Goal: Task Accomplishment & Management: Contribute content

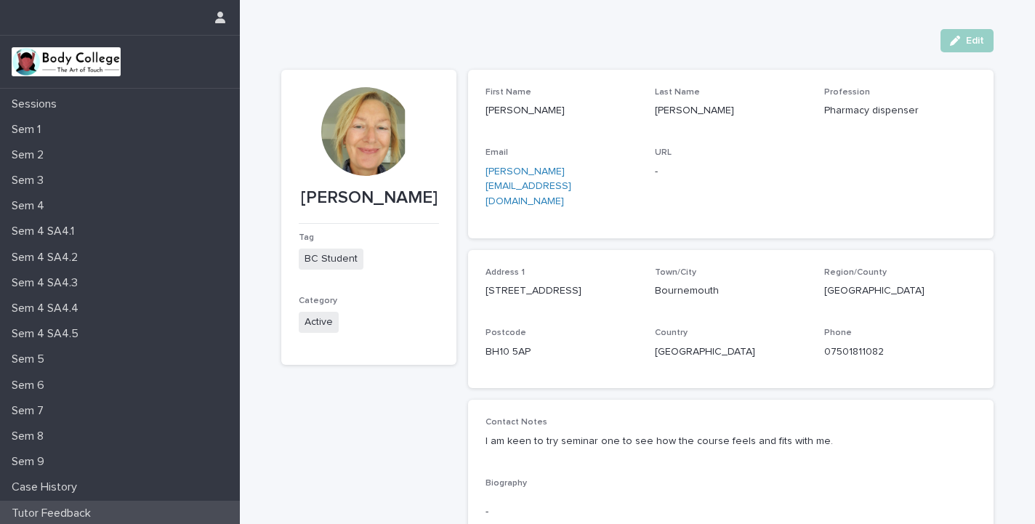
scroll to position [124, 0]
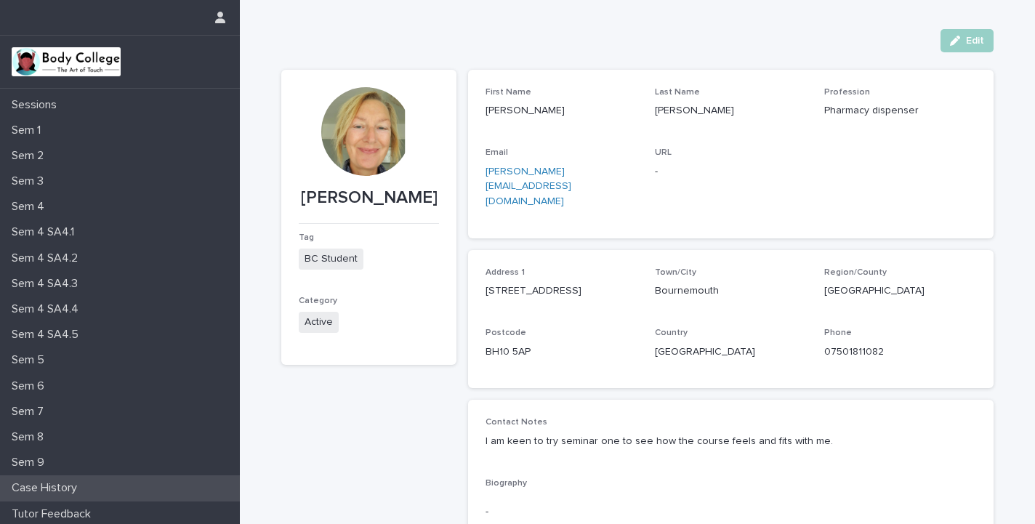
click at [63, 486] on p "Case History" at bounding box center [47, 488] width 83 height 14
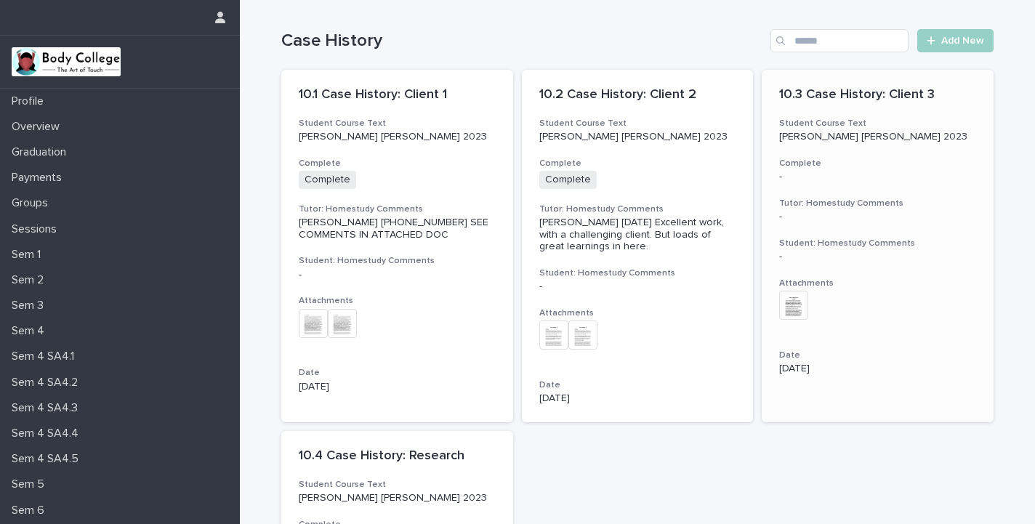
click at [846, 97] on p "10.3 Case History: Client 3" at bounding box center [877, 95] width 197 height 16
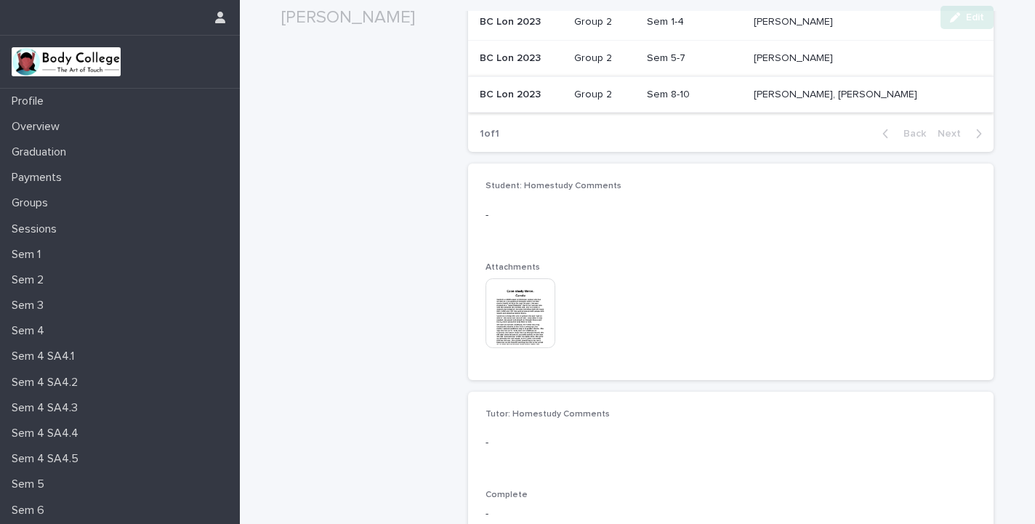
scroll to position [309, 0]
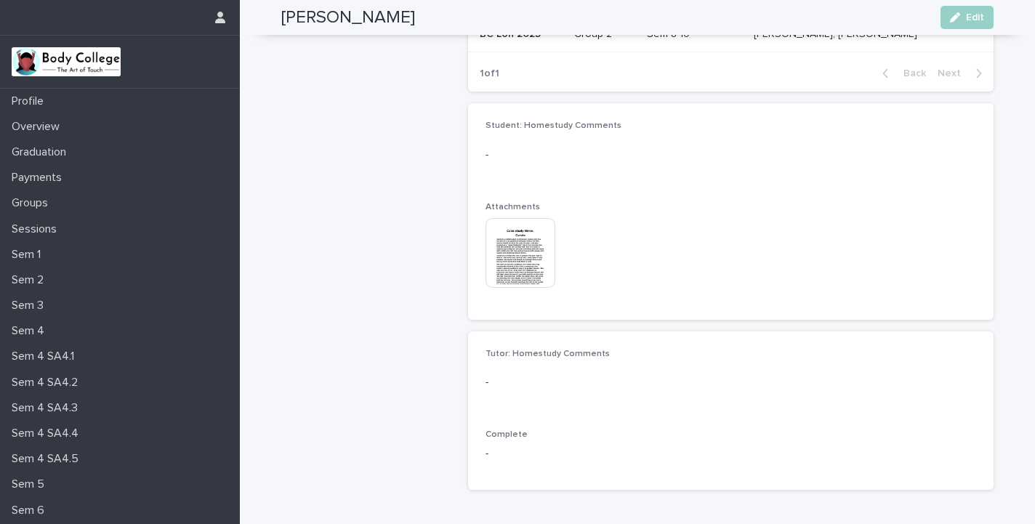
click at [525, 257] on img at bounding box center [521, 253] width 70 height 70
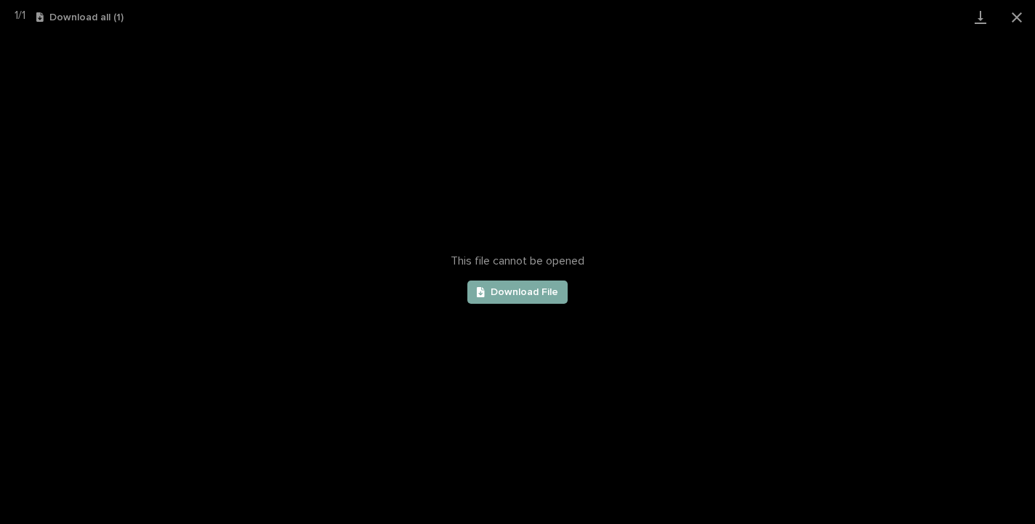
click at [526, 291] on span "Download File" at bounding box center [525, 292] width 68 height 10
click at [1017, 18] on button "Close gallery" at bounding box center [1017, 17] width 36 height 34
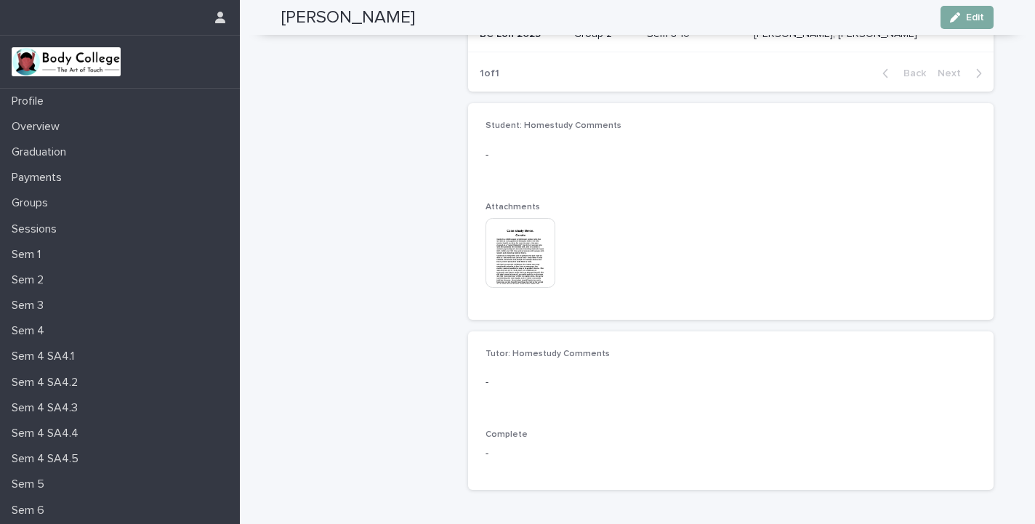
click at [973, 17] on span "Edit" at bounding box center [975, 17] width 18 height 10
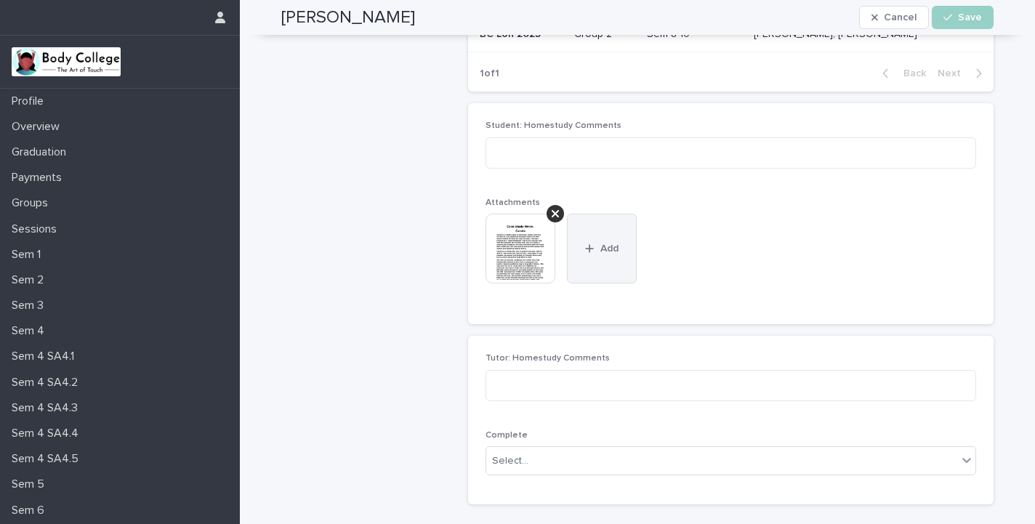
click at [614, 248] on span "Add" at bounding box center [609, 248] width 18 height 10
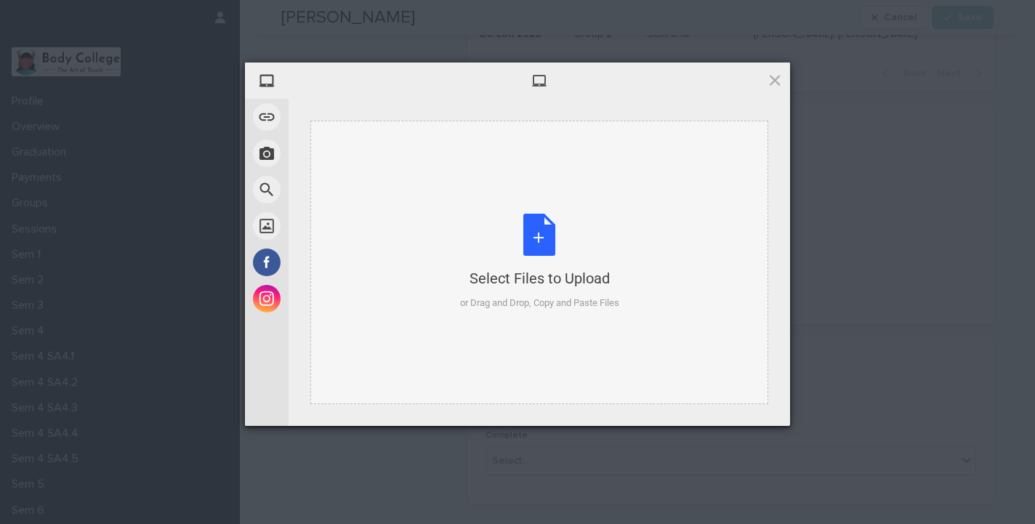
click at [532, 227] on div "Select Files to Upload or Drag and Drop, Copy and Paste Files" at bounding box center [539, 262] width 159 height 97
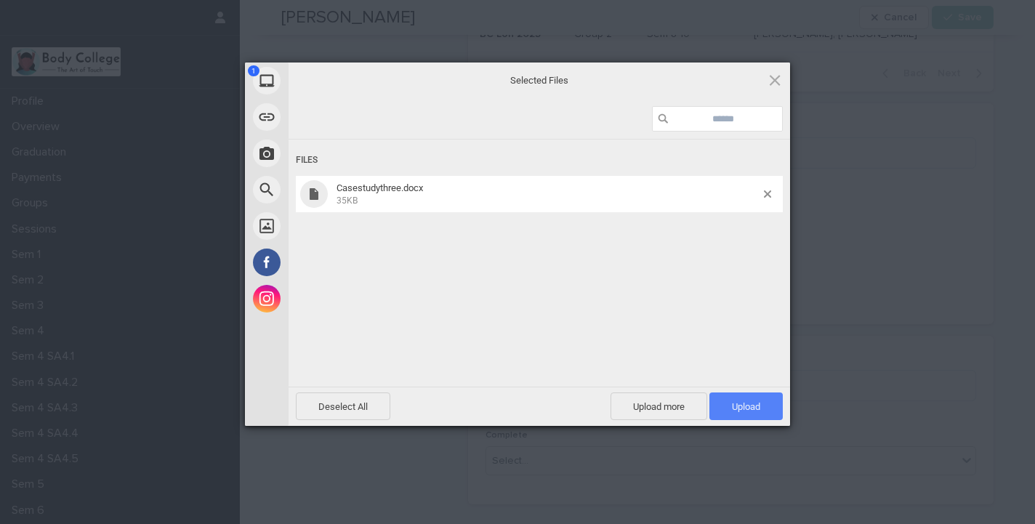
click at [733, 409] on span "Upload 1" at bounding box center [746, 406] width 28 height 11
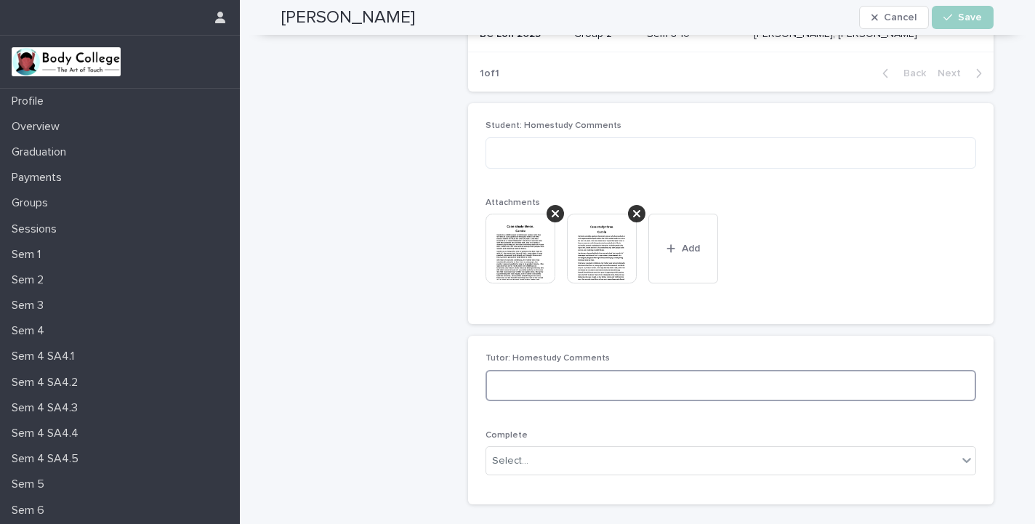
click at [659, 379] on textarea at bounding box center [731, 385] width 491 height 31
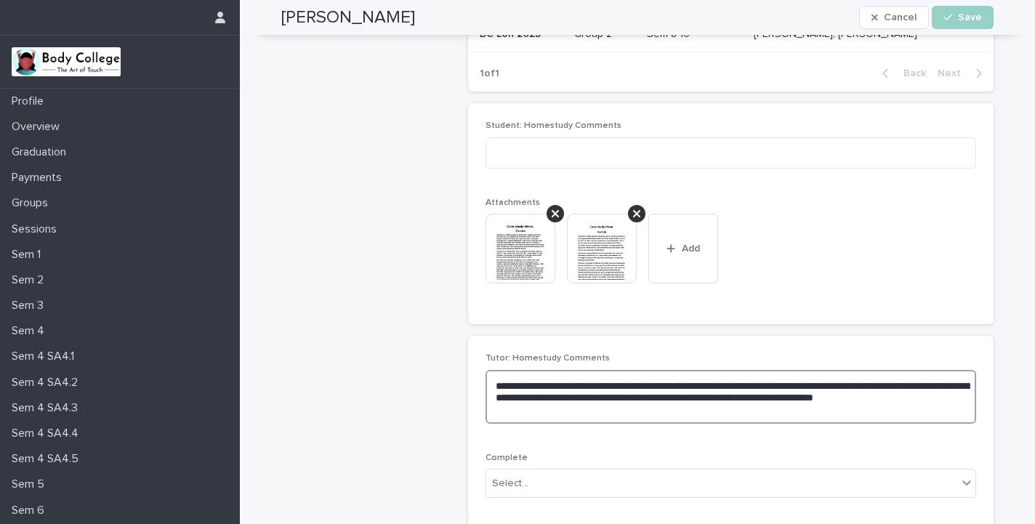
scroll to position [410, 0]
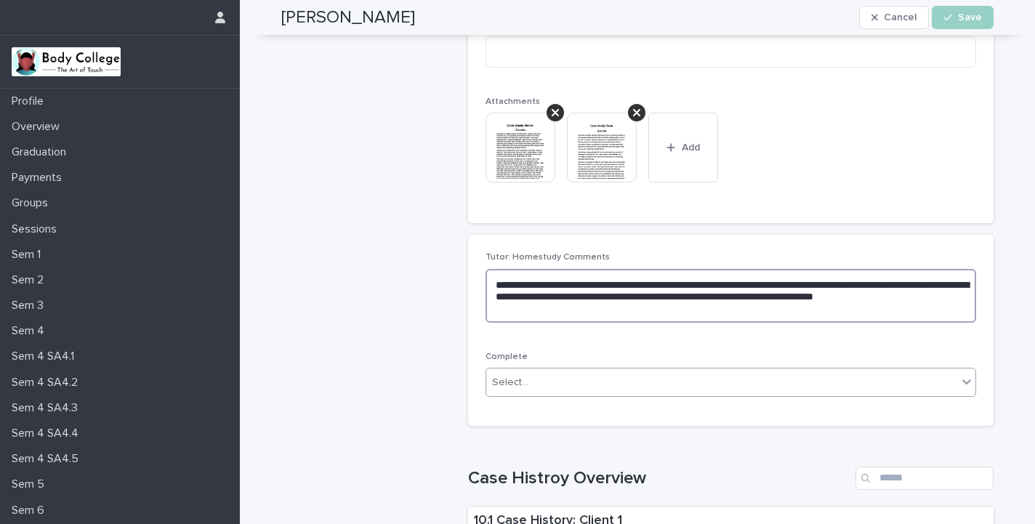
type textarea "**********"
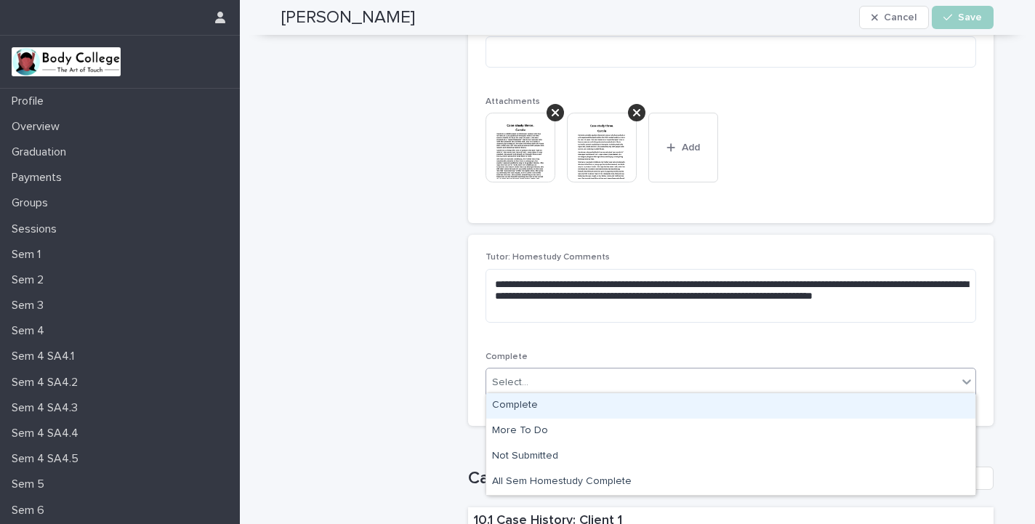
click at [952, 382] on div "Select..." at bounding box center [721, 383] width 471 height 24
click at [637, 403] on div "Complete" at bounding box center [730, 405] width 489 height 25
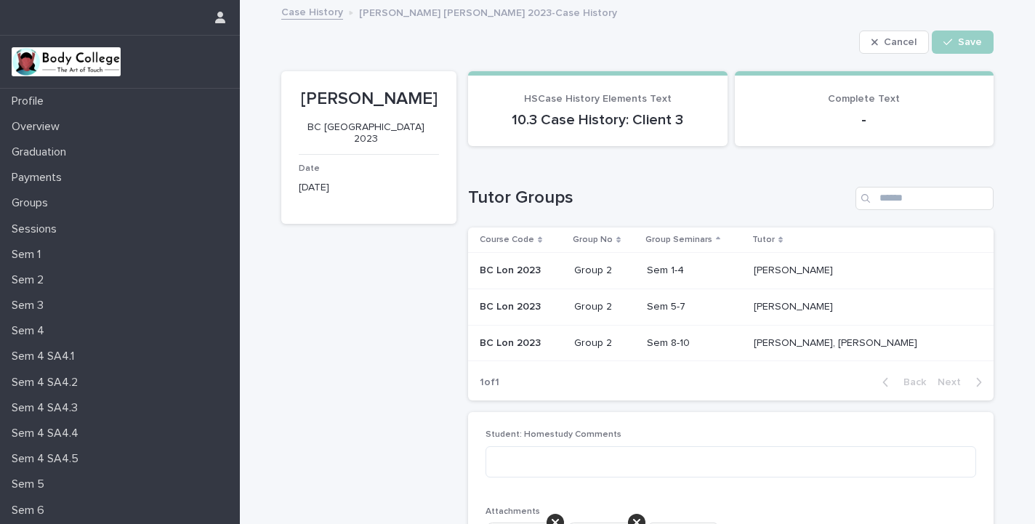
scroll to position [0, 0]
click at [951, 39] on icon "button" at bounding box center [947, 42] width 9 height 10
